Goal: Information Seeking & Learning: Learn about a topic

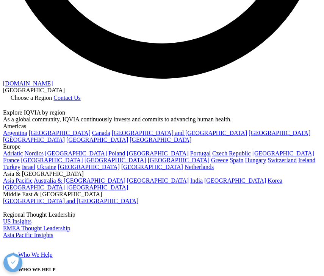
scroll to position [889, 0]
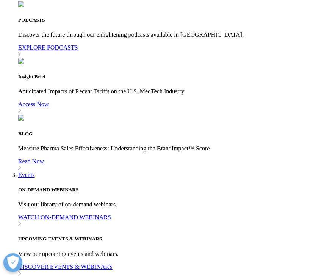
scroll to position [1507, 0]
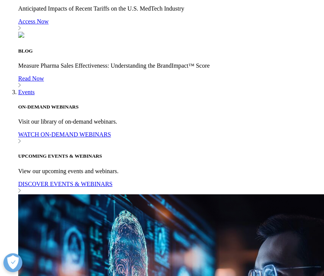
copy body "Choose a Region Contact Us Explore IQVIA by region As a global community, IQVIA…"
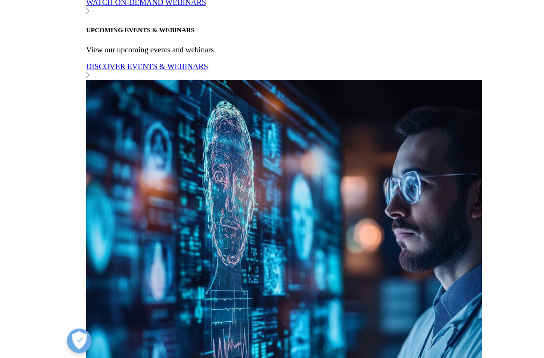
scroll to position [1640, 0]
